Goal: Task Accomplishment & Management: Manage account settings

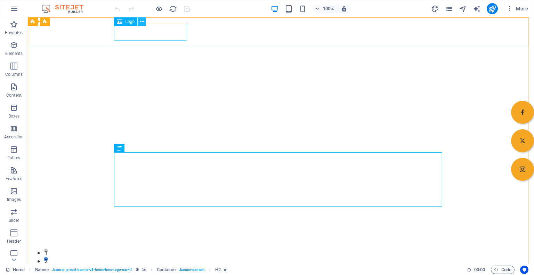
click at [143, 21] on icon at bounding box center [142, 21] width 4 height 7
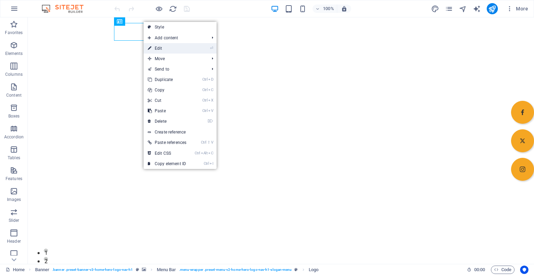
click at [158, 47] on link "⏎ Edit" at bounding box center [167, 48] width 47 height 10
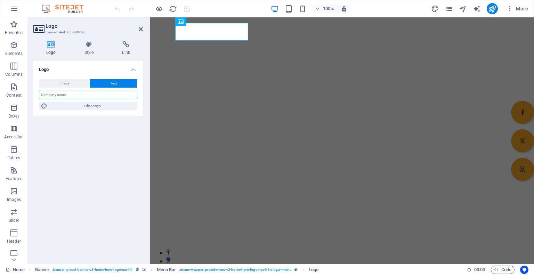
click at [81, 96] on input "text" at bounding box center [88, 95] width 98 height 8
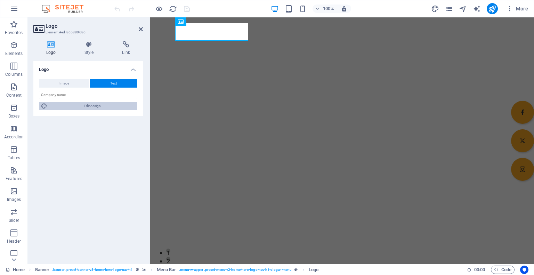
click at [83, 105] on span "Edit design" at bounding box center [92, 106] width 86 height 8
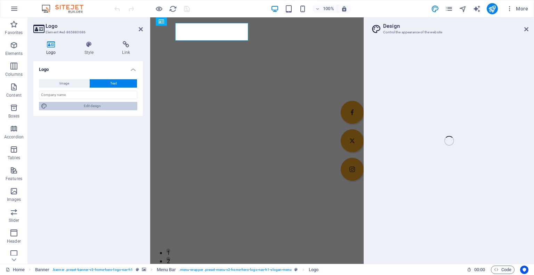
select select "px"
select select "200"
select select "px"
select select "rem"
select select "700"
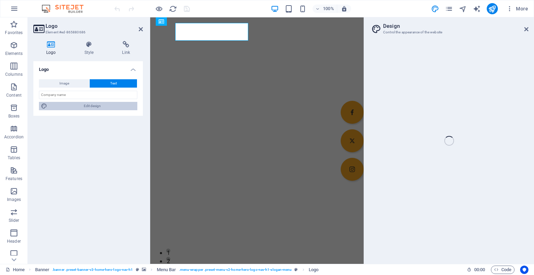
select select "px"
select select "rem"
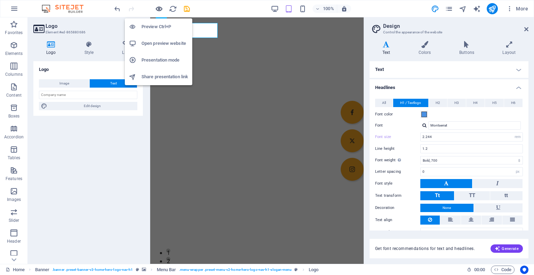
click at [156, 10] on icon "button" at bounding box center [159, 9] width 8 height 8
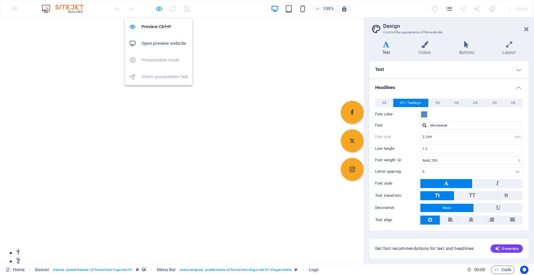
type input "2.6399"
